Goal: Task Accomplishment & Management: Use online tool/utility

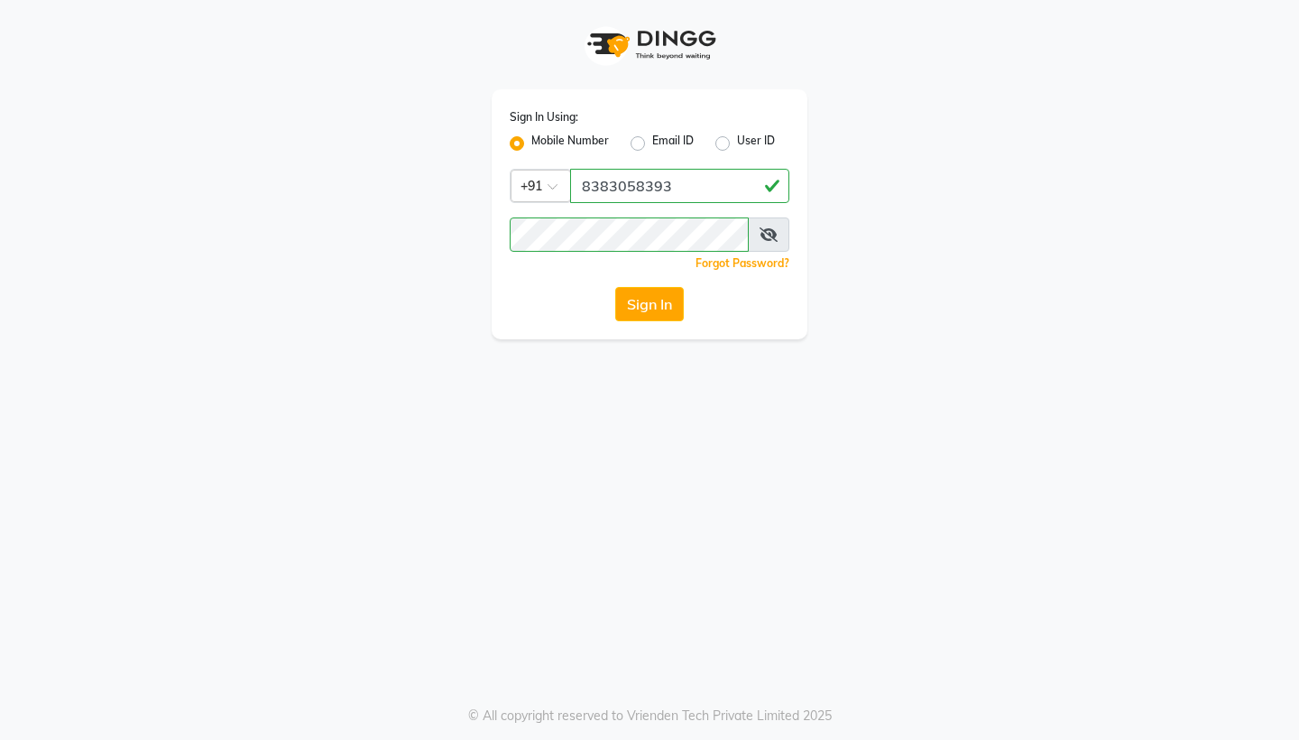
click at [654, 300] on button "Sign In" at bounding box center [649, 304] width 69 height 34
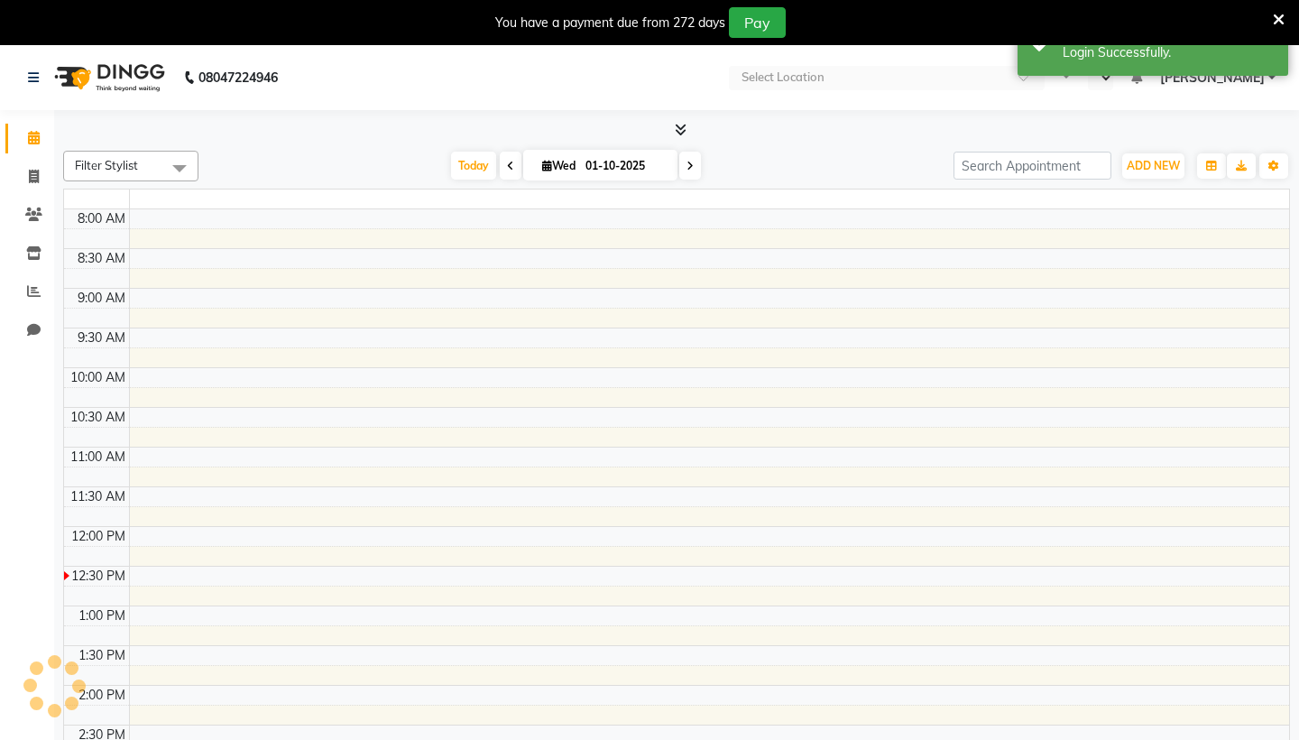
select select "en"
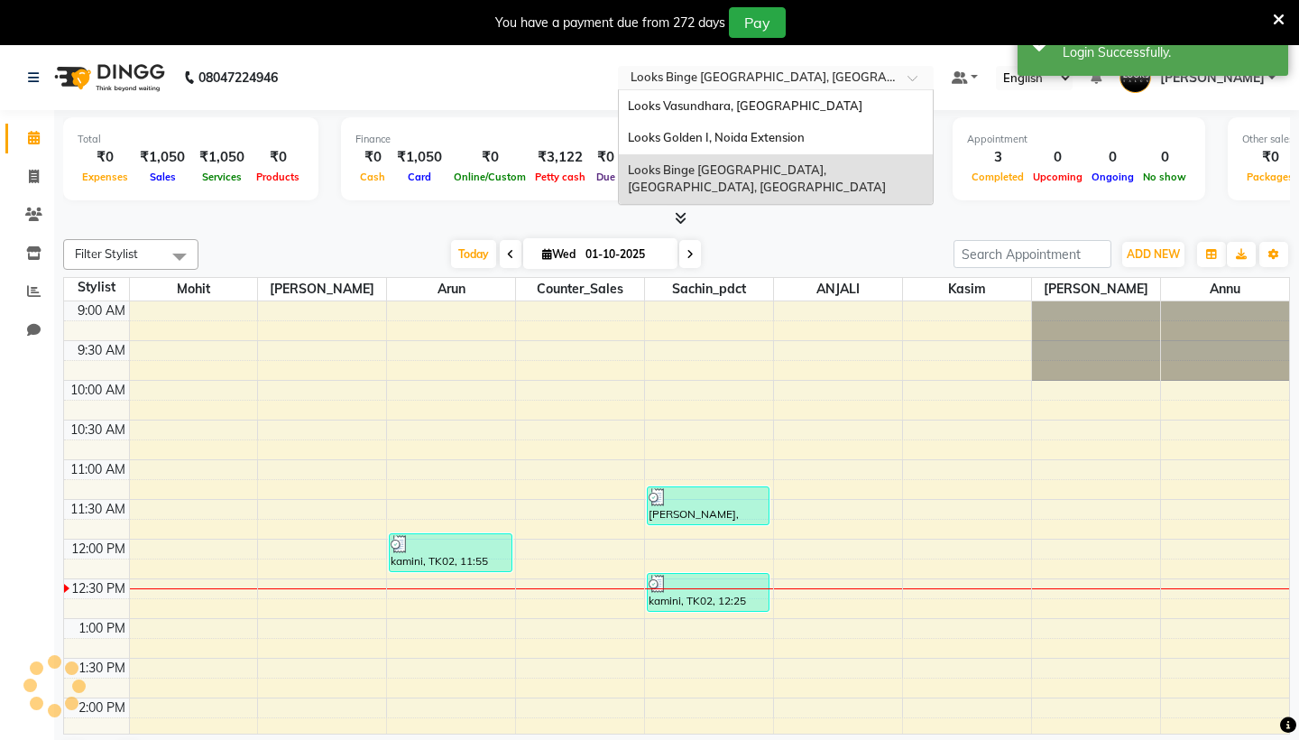
click at [627, 78] on input "text" at bounding box center [758, 79] width 262 height 18
click at [628, 109] on span "Looks Vasundhara, [GEOGRAPHIC_DATA]" at bounding box center [745, 105] width 235 height 14
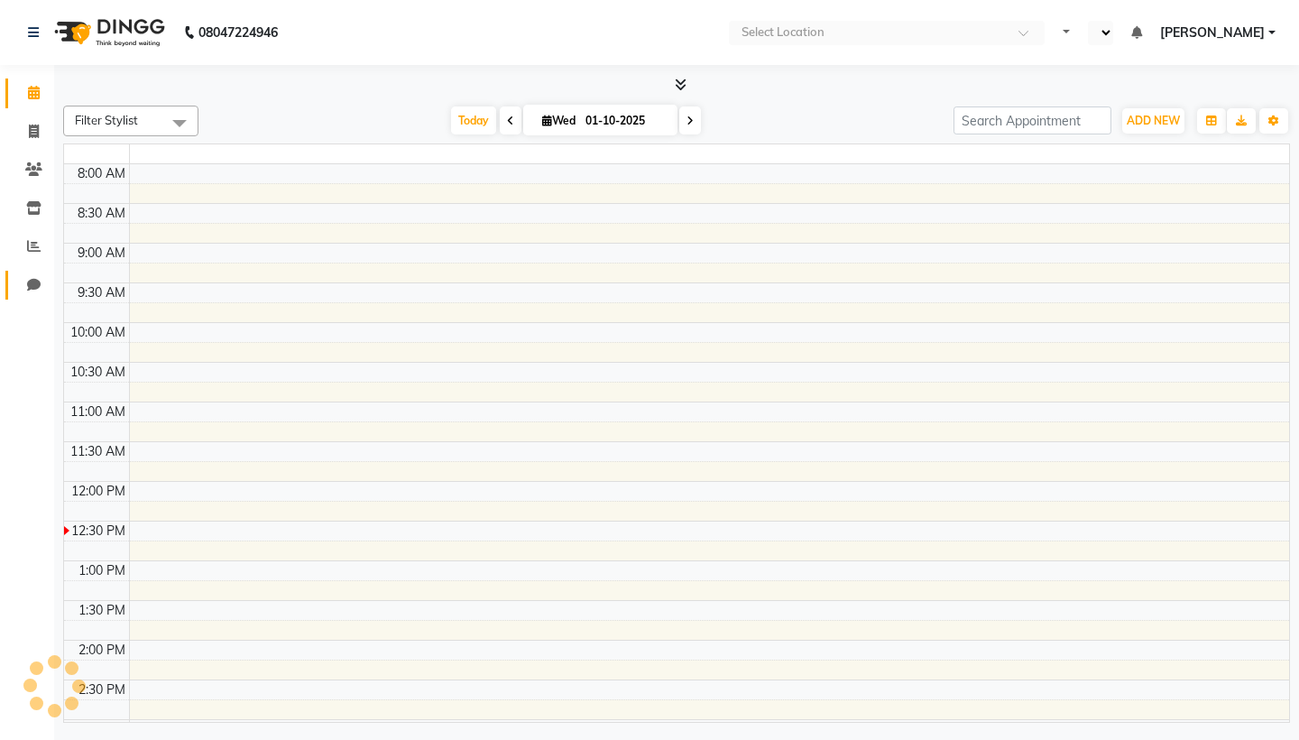
select select "en"
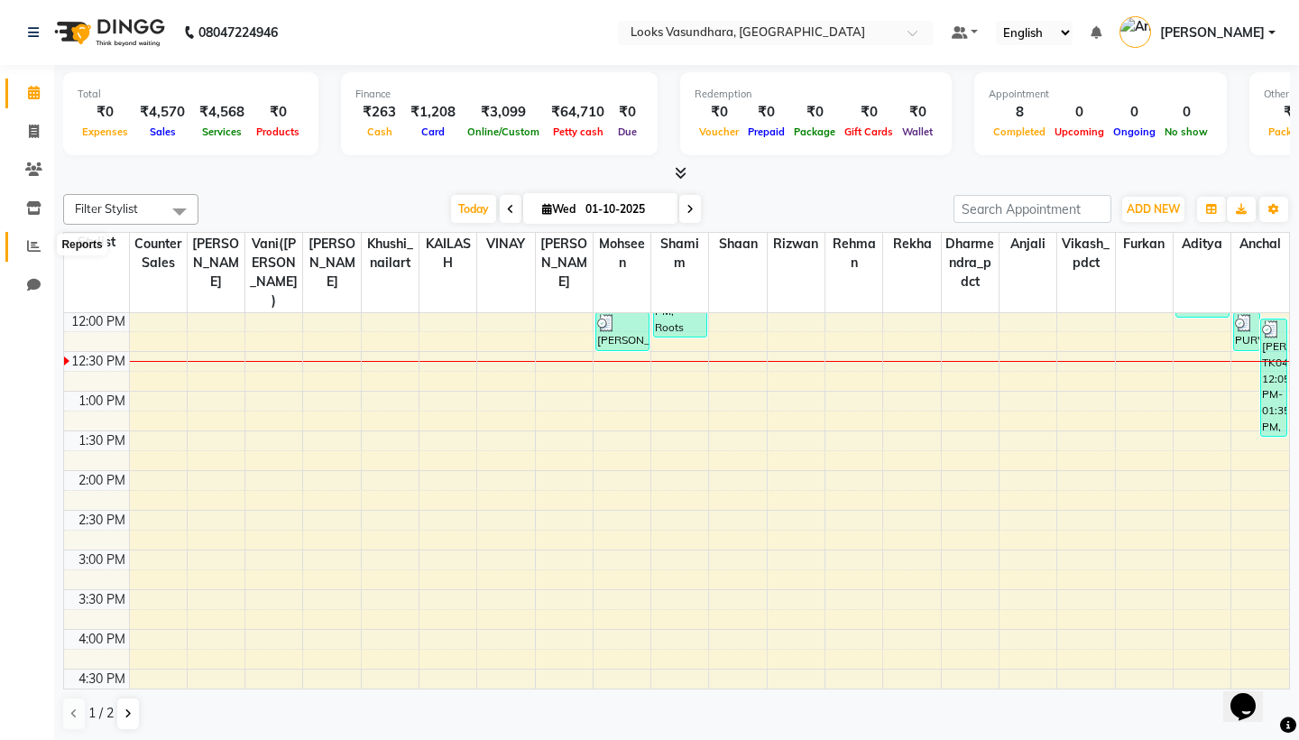
click at [36, 252] on span at bounding box center [34, 246] width 32 height 21
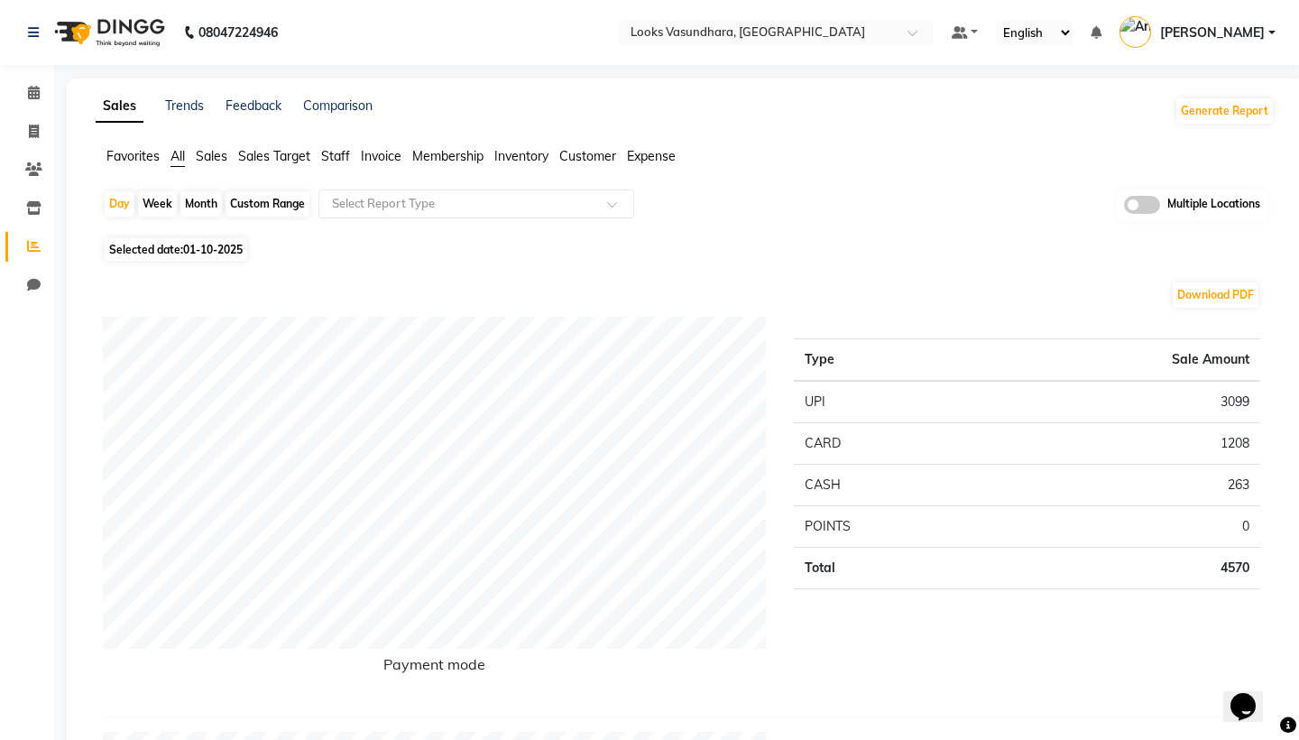
click at [203, 157] on span "Sales" at bounding box center [212, 156] width 32 height 16
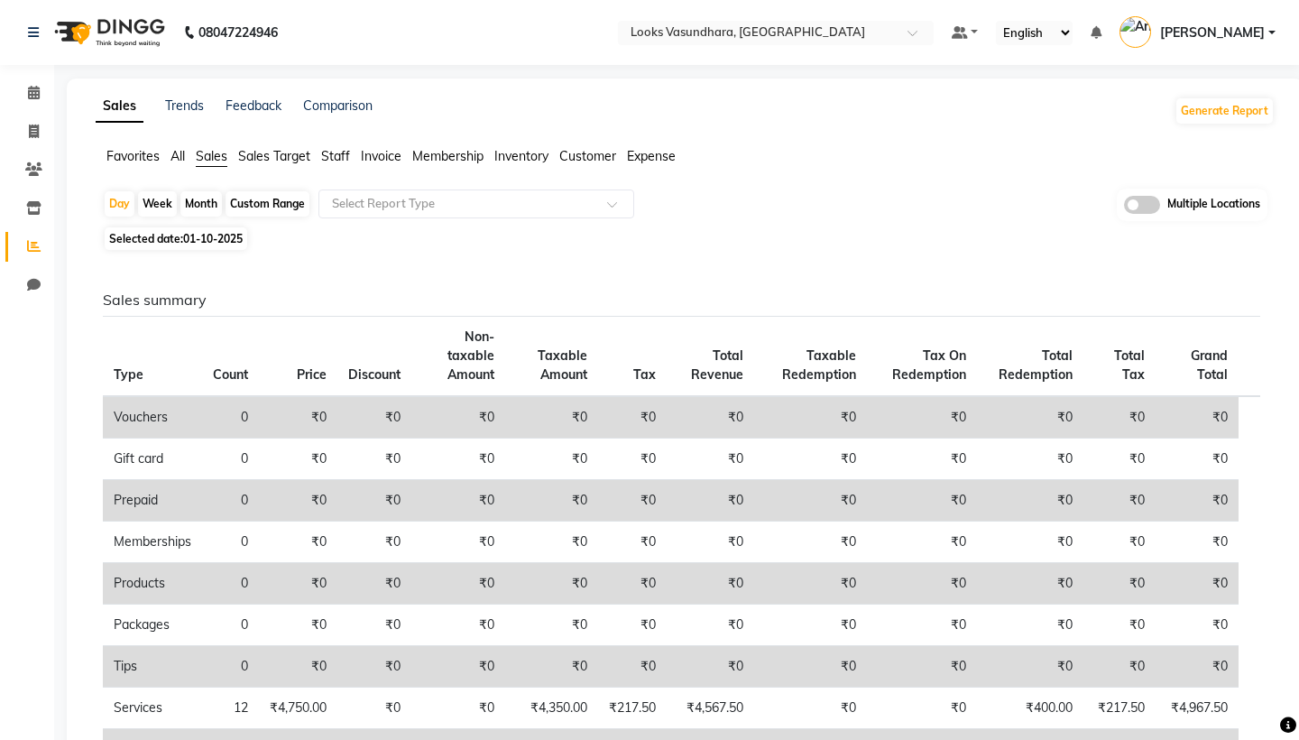
click at [201, 201] on div "Month" at bounding box center [200, 203] width 41 height 25
select select "10"
select select "2025"
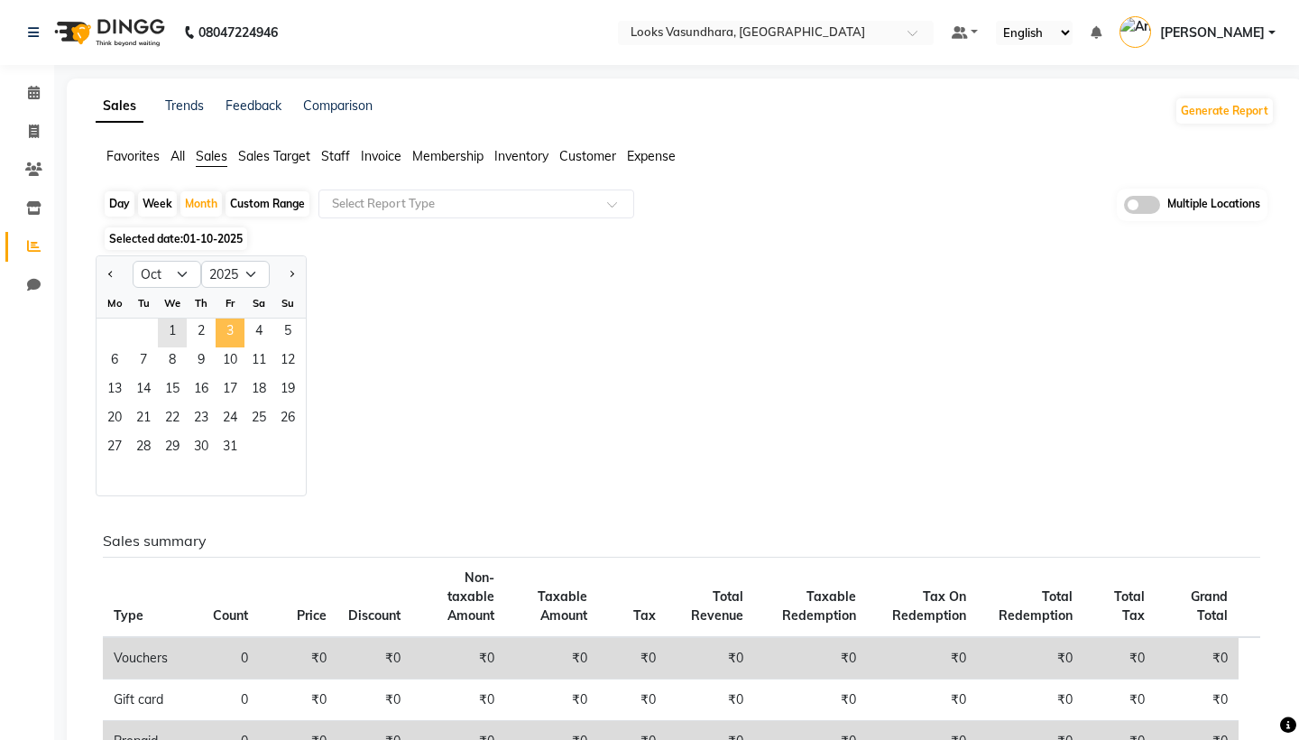
click at [237, 344] on span "3" at bounding box center [230, 332] width 29 height 29
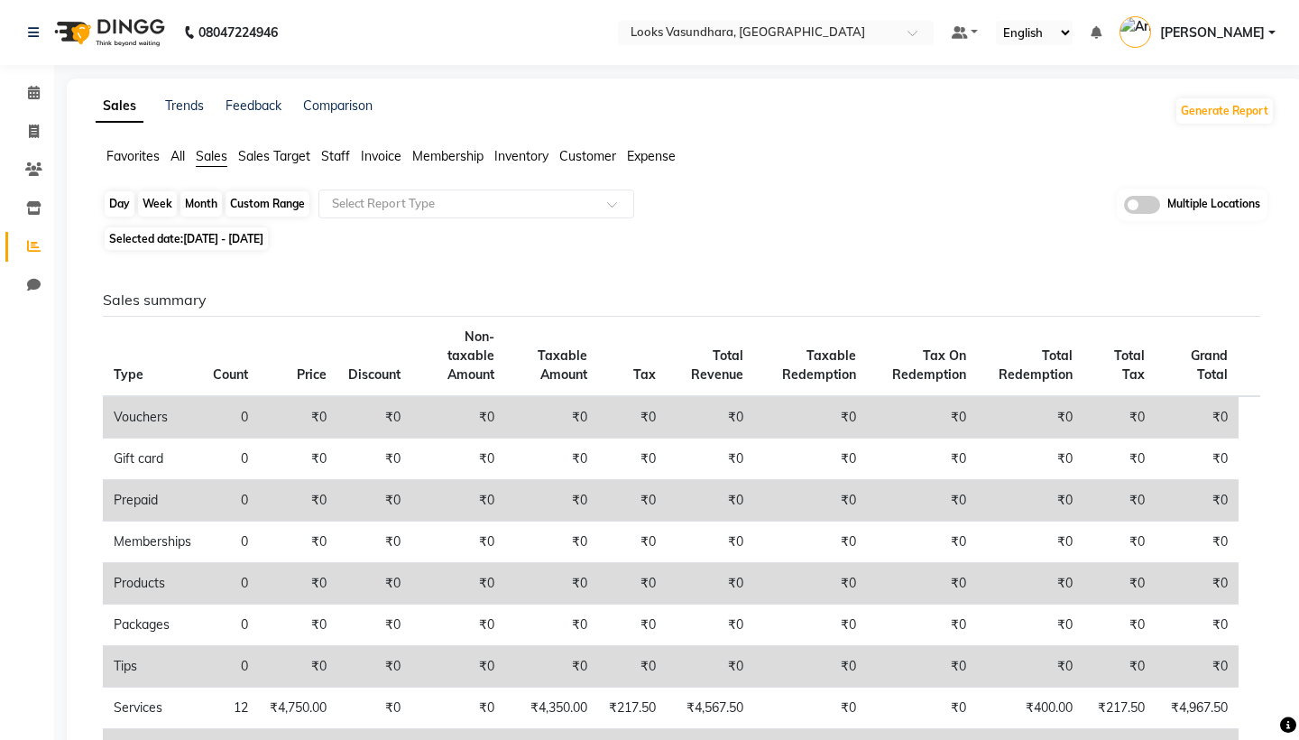
click at [204, 199] on div "Month" at bounding box center [200, 203] width 41 height 25
select select "10"
select select "2025"
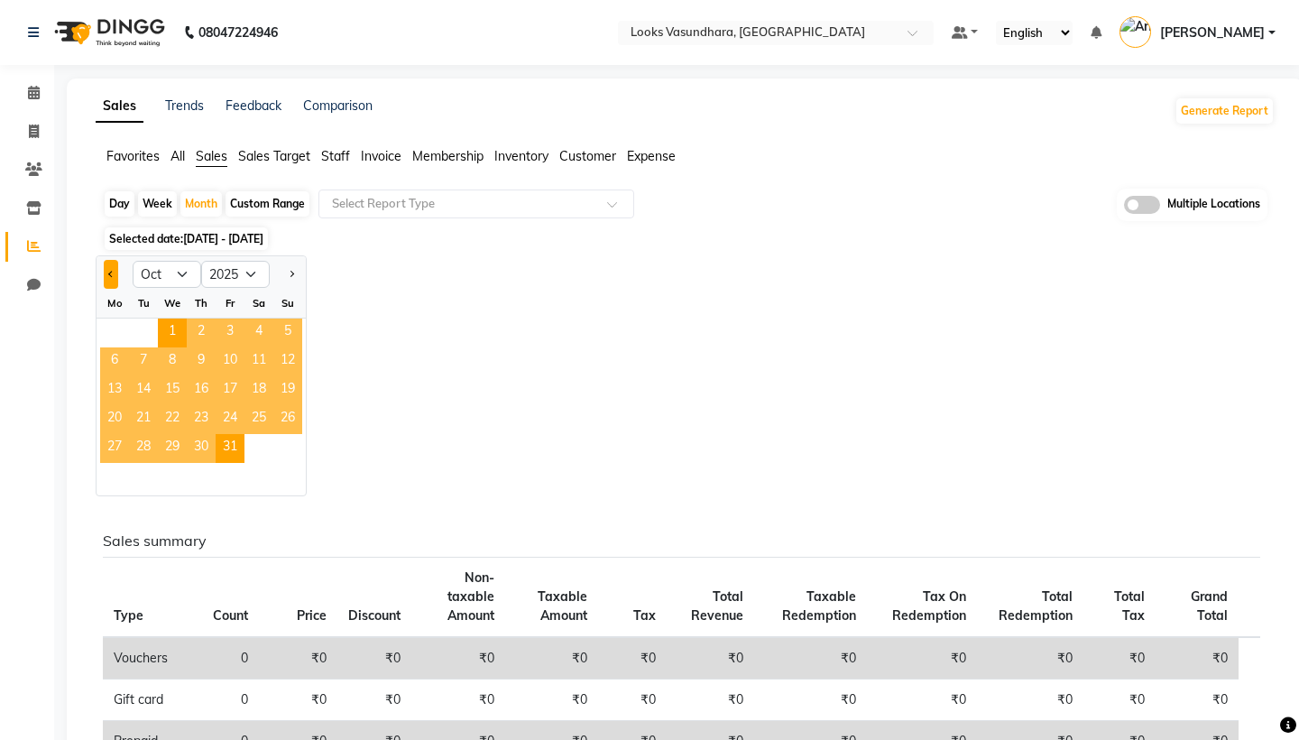
click at [116, 273] on button "Previous month" at bounding box center [111, 274] width 14 height 29
select select "9"
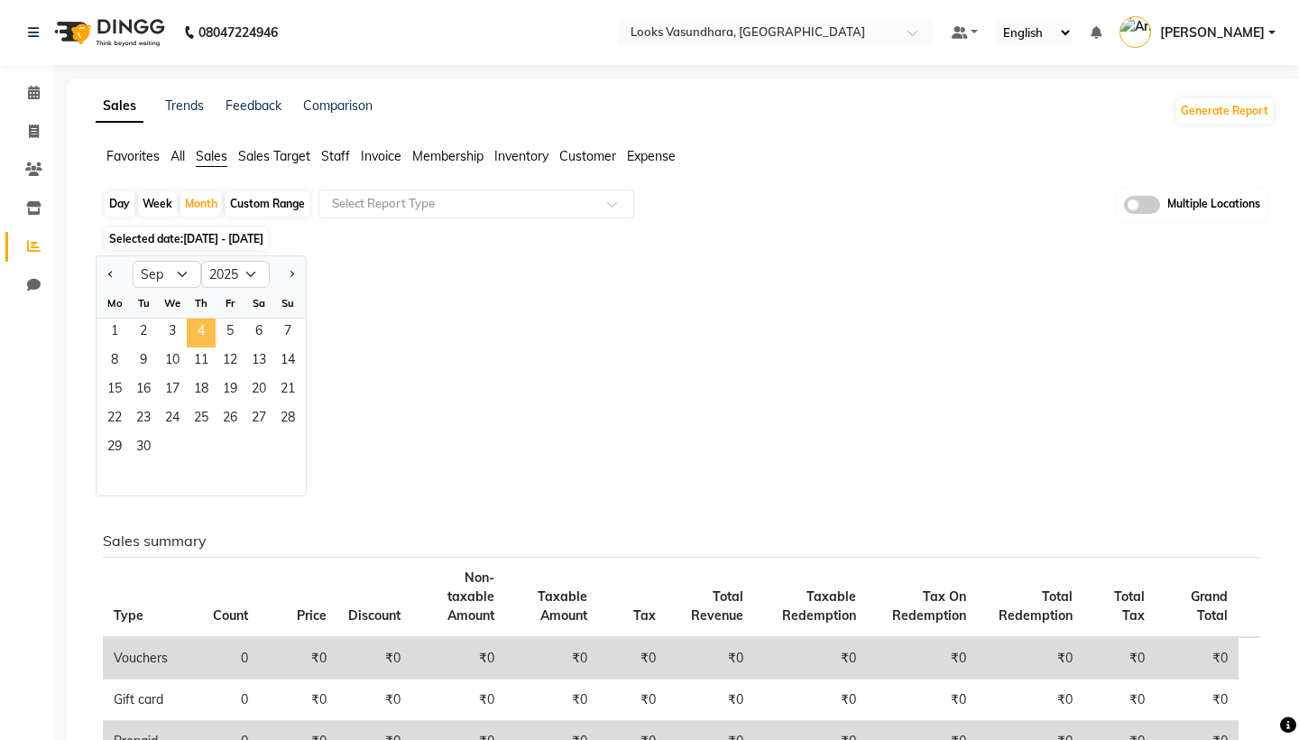
click at [207, 345] on span "4" at bounding box center [201, 332] width 29 height 29
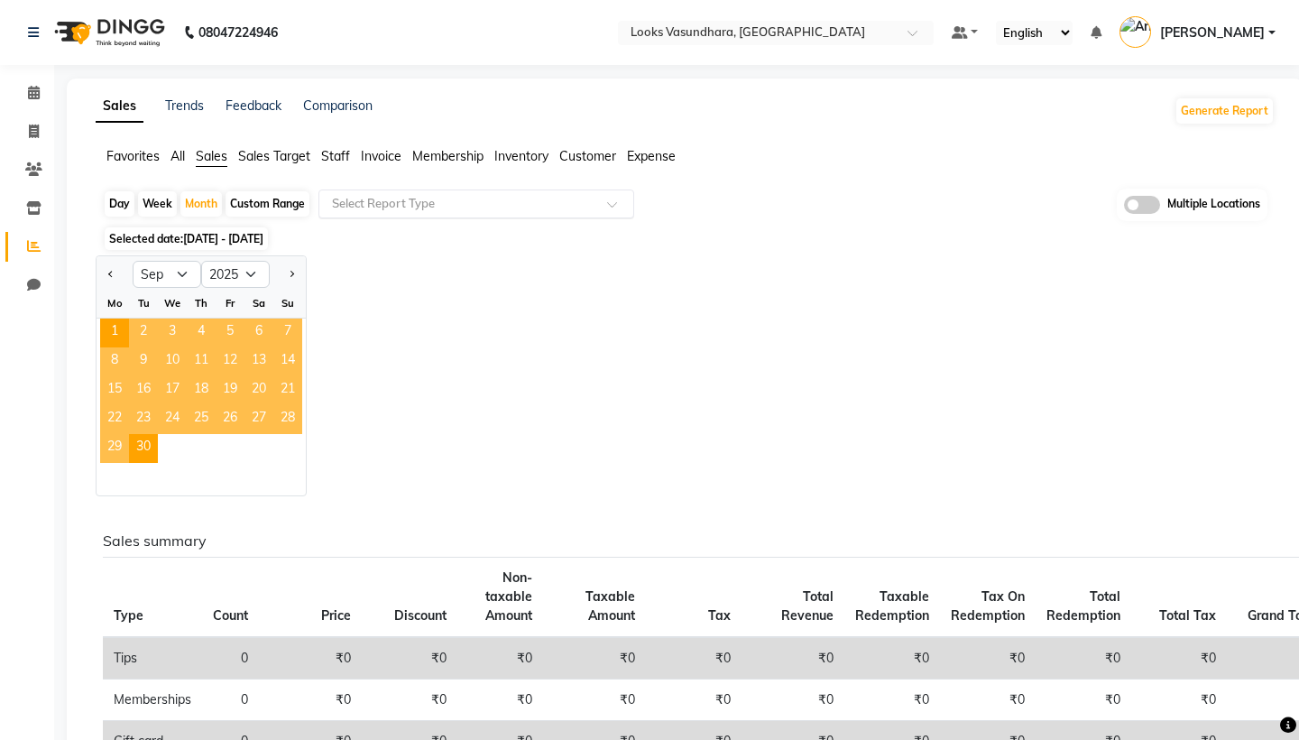
click at [401, 193] on div "Select Report Type" at bounding box center [476, 203] width 316 height 29
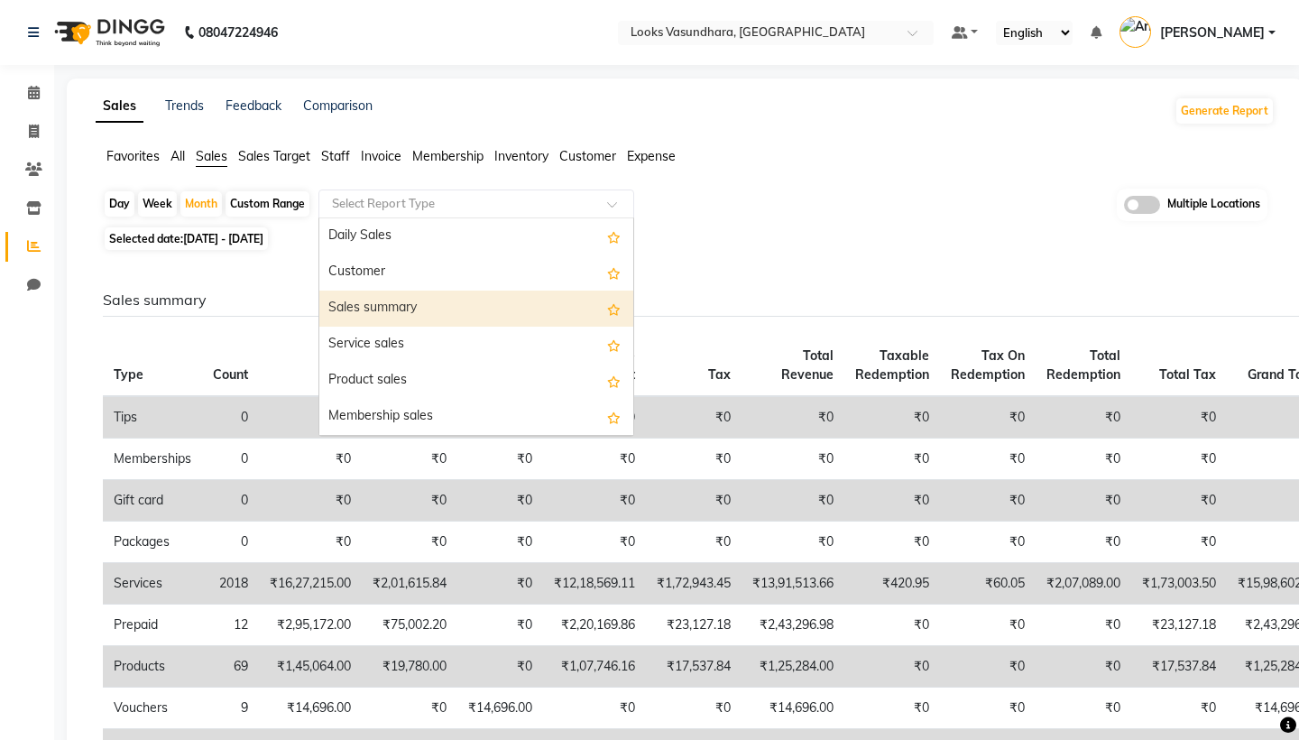
click at [443, 304] on div "Sales summary" at bounding box center [476, 308] width 314 height 36
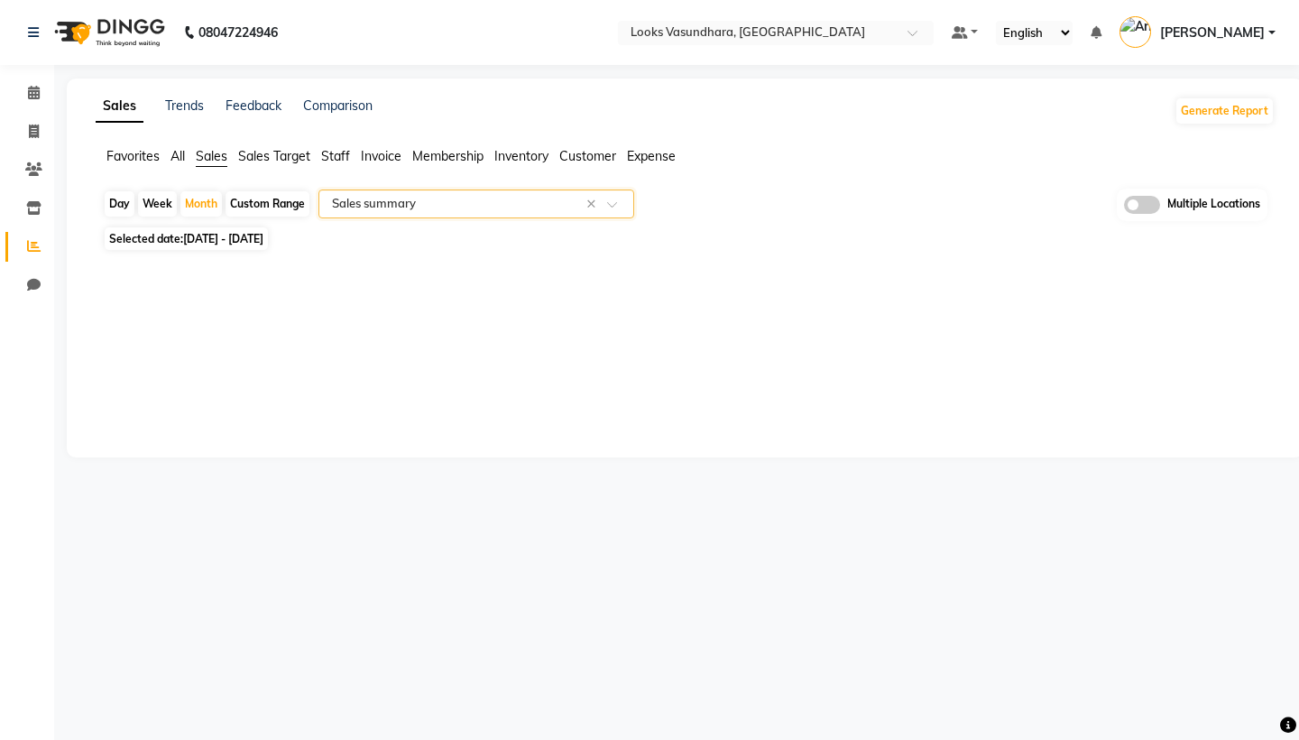
select select "full_report"
select select "pdf"
click at [627, 34] on input "text" at bounding box center [758, 34] width 262 height 18
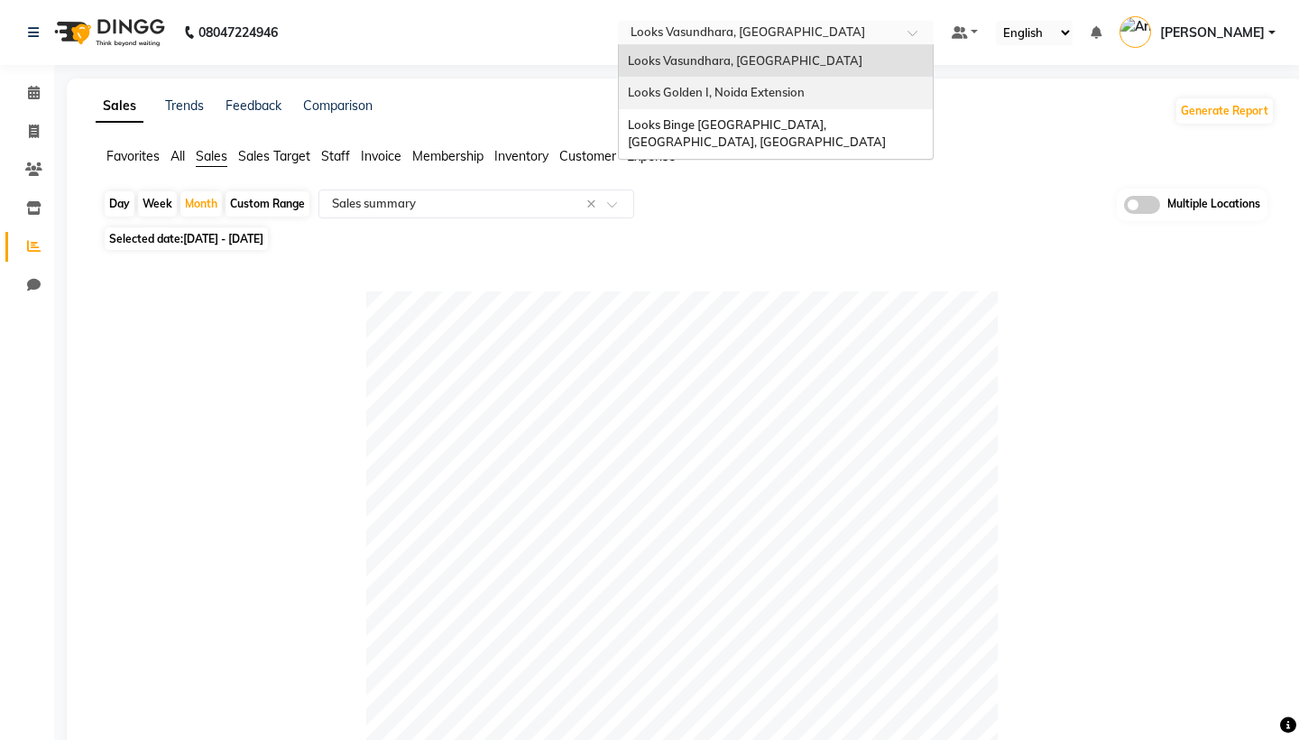
click at [628, 97] on span "Looks Golden I, Noida Extension" at bounding box center [716, 92] width 177 height 14
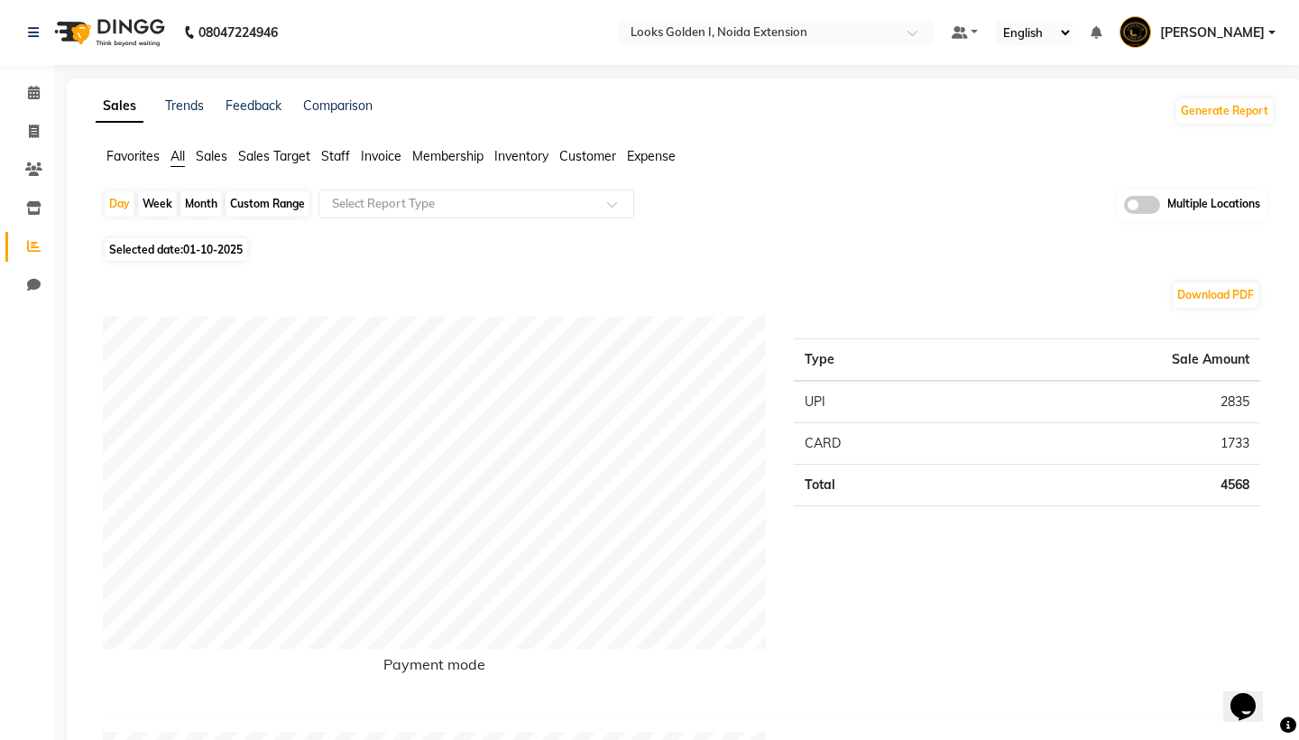
click at [215, 156] on span "Sales" at bounding box center [212, 156] width 32 height 16
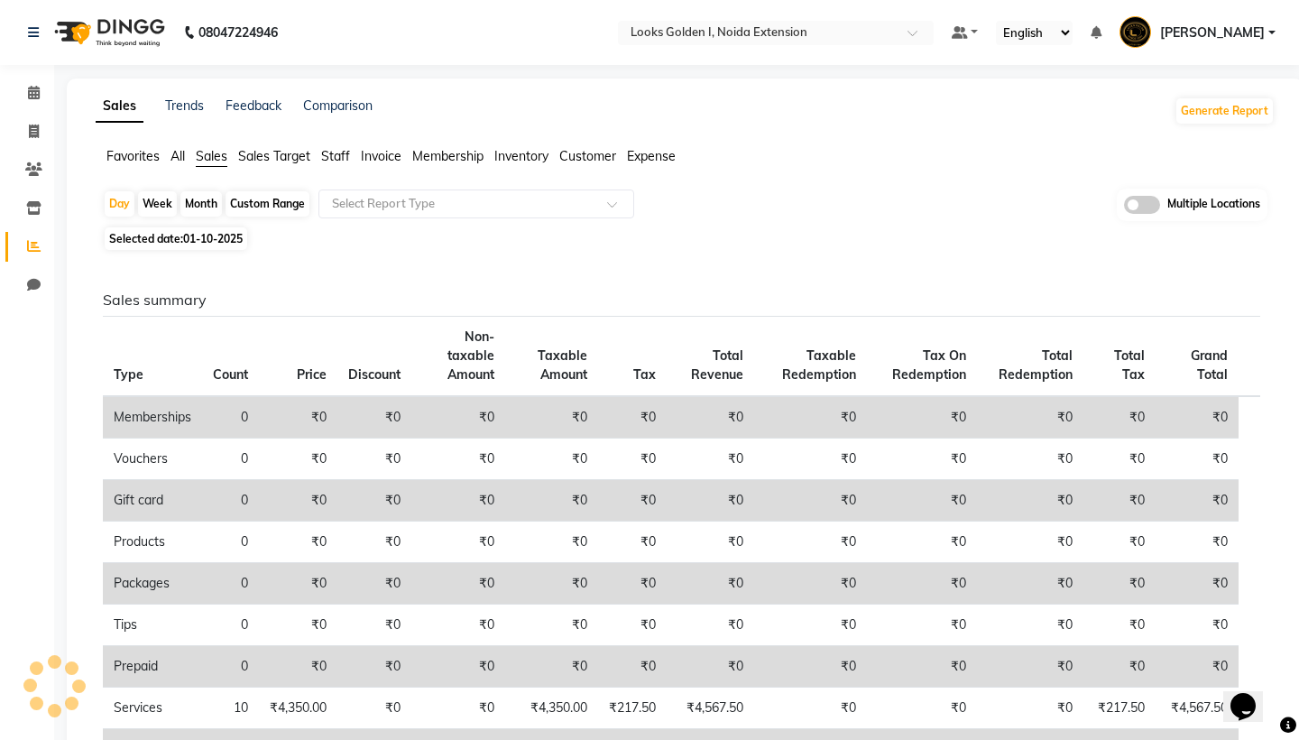
click at [215, 216] on div "Month" at bounding box center [200, 203] width 41 height 25
select select "10"
select select "2025"
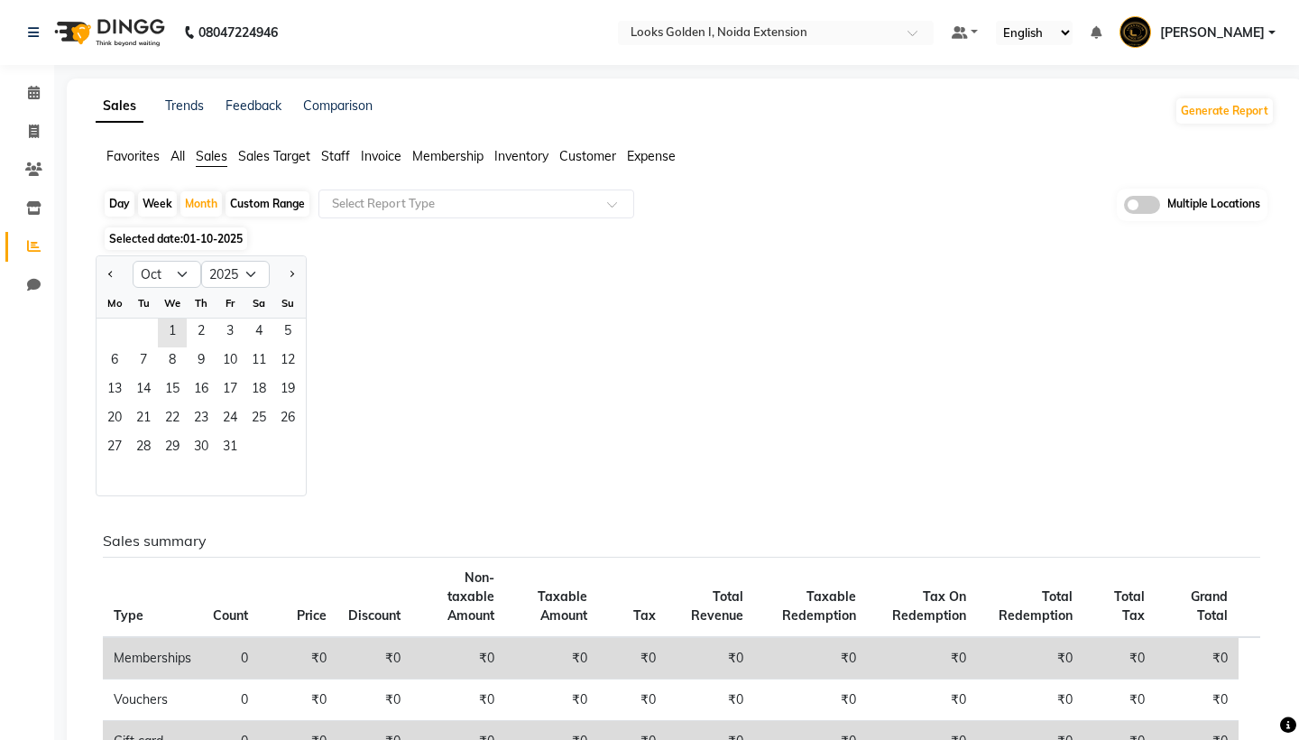
click at [100, 279] on div at bounding box center [115, 274] width 36 height 29
click at [112, 279] on button "Previous month" at bounding box center [111, 274] width 14 height 29
select select "9"
click at [298, 392] on span "21" at bounding box center [287, 390] width 29 height 29
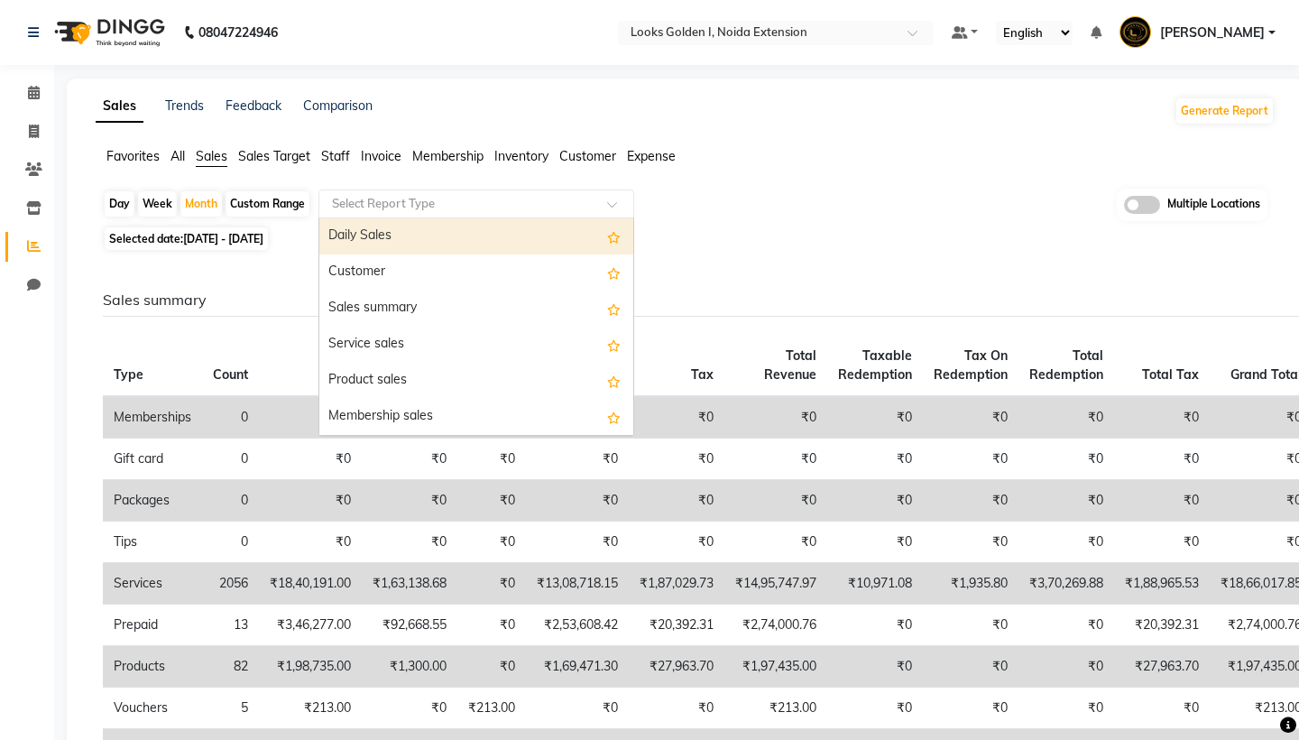
click at [425, 200] on input "text" at bounding box center [458, 204] width 260 height 18
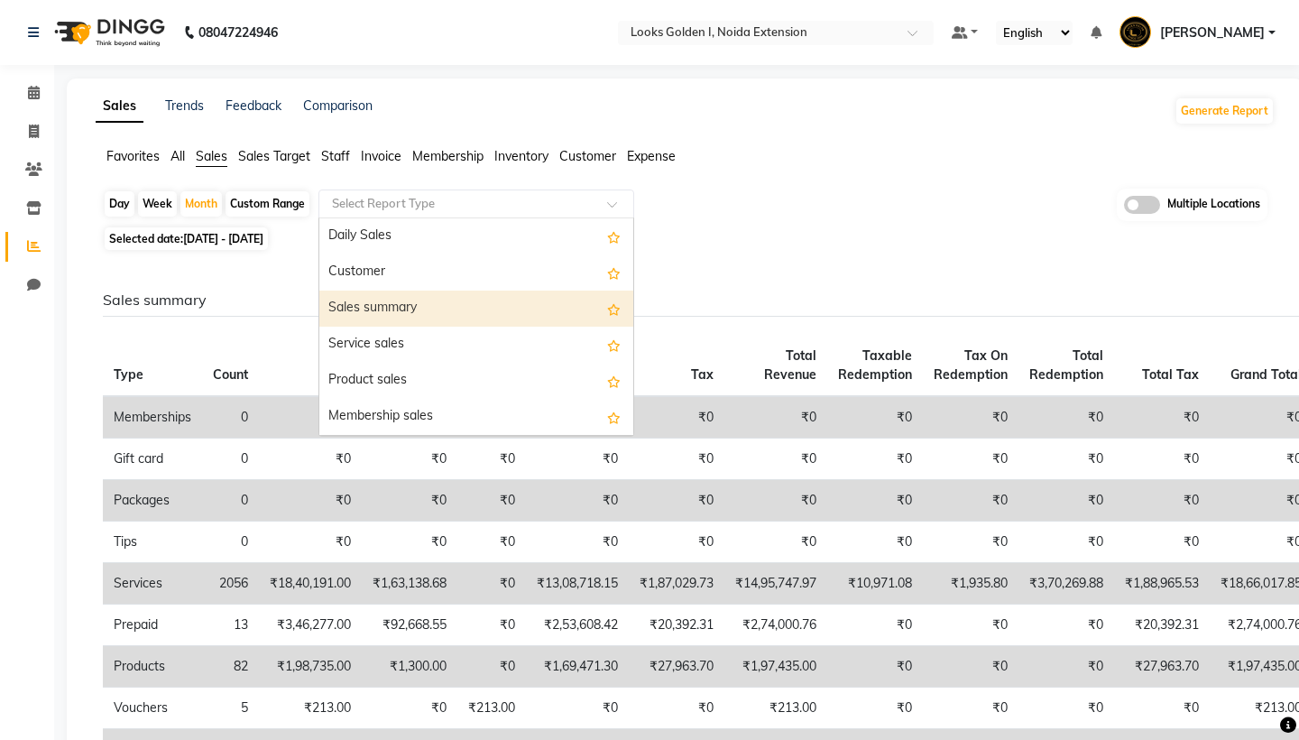
click at [455, 301] on div "Sales summary" at bounding box center [476, 308] width 314 height 36
select select "filtered_report"
select select "csv"
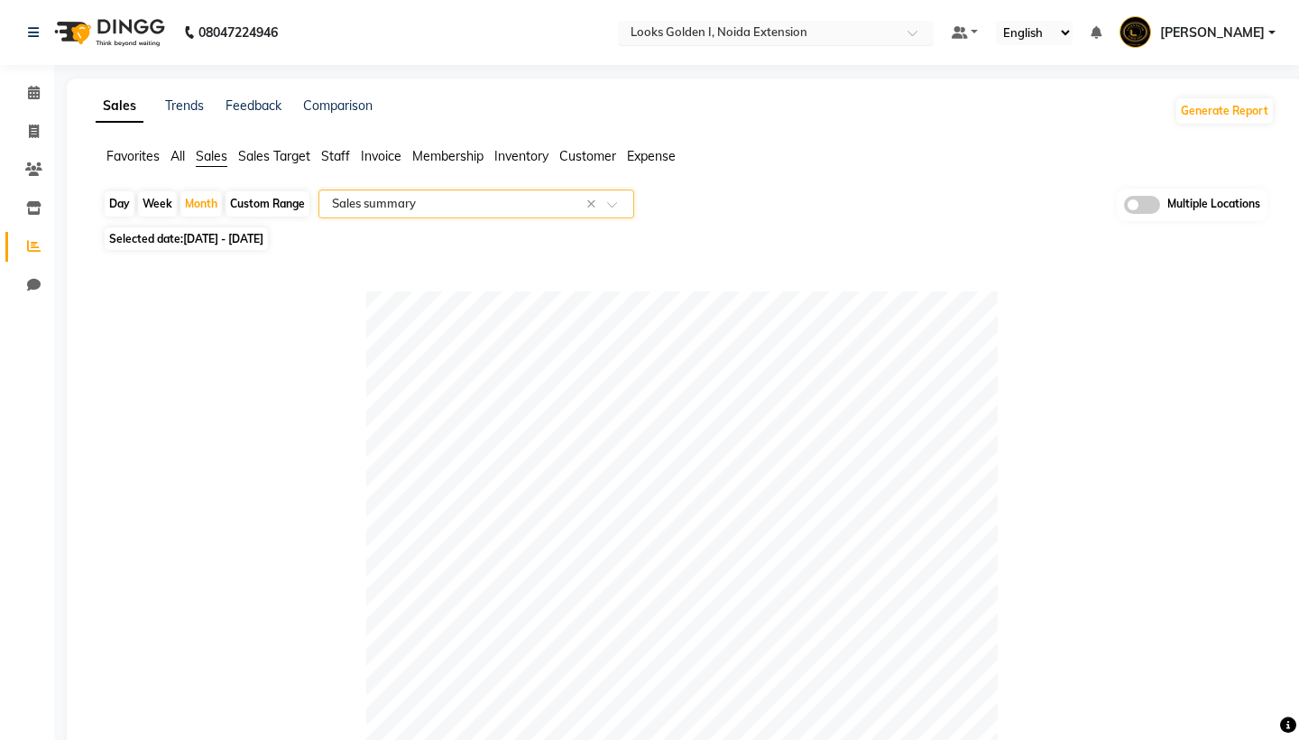
click at [627, 37] on input "text" at bounding box center [758, 34] width 262 height 18
click at [658, 207] on div "Day Week Month Custom Range Select Report Type × Sales summary × Multiple Locat…" at bounding box center [685, 205] width 1165 height 33
click at [649, 30] on input "text" at bounding box center [758, 34] width 262 height 18
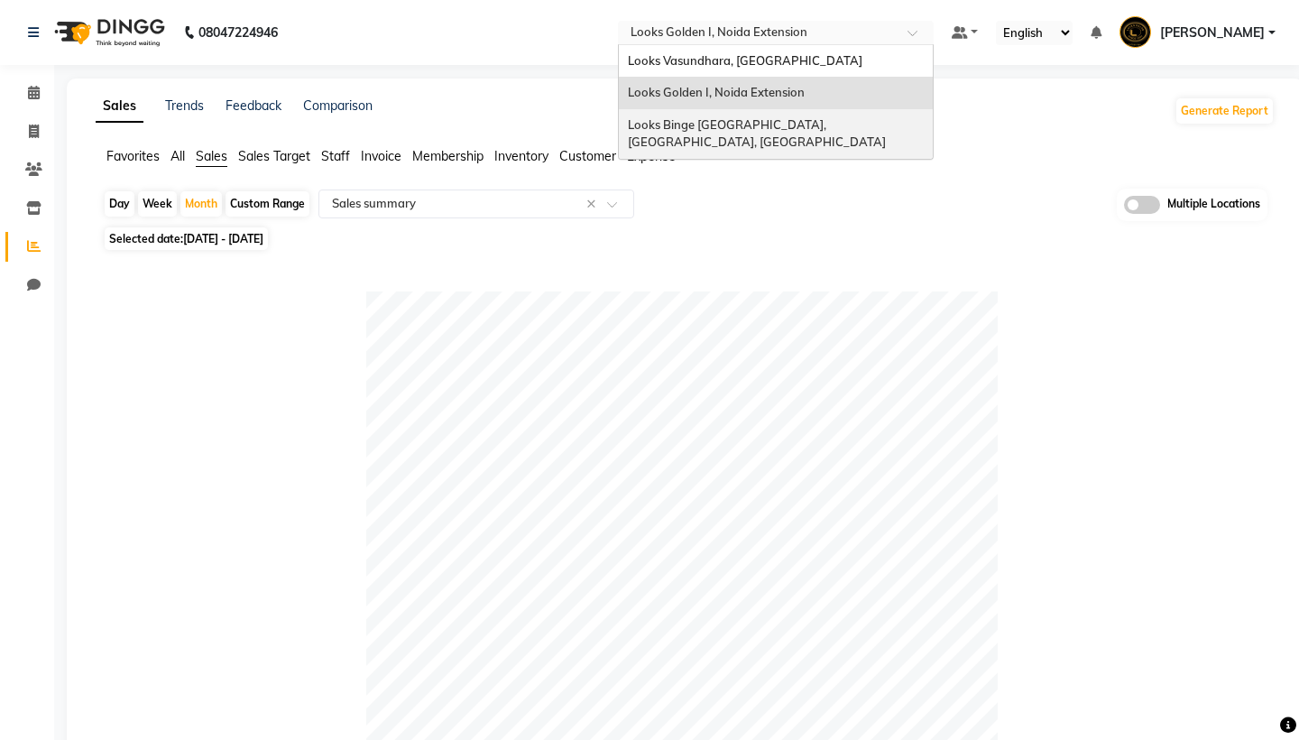
click at [619, 112] on div "Looks Binge [GEOGRAPHIC_DATA], [GEOGRAPHIC_DATA], [GEOGRAPHIC_DATA]" at bounding box center [776, 134] width 314 height 50
